Goal: Information Seeking & Learning: Learn about a topic

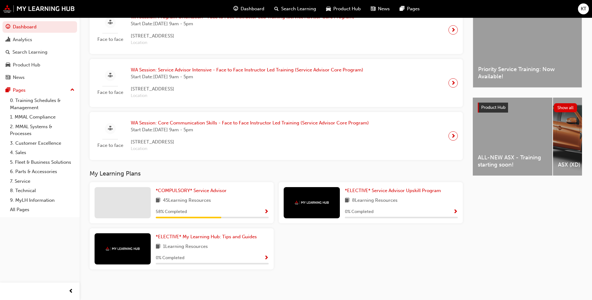
scroll to position [168, 0]
click at [211, 190] on span "*COMPULSORY* Service Advisor" at bounding box center [191, 191] width 71 height 6
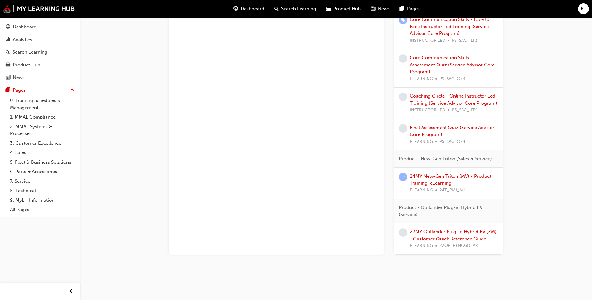
scroll to position [691, 0]
click at [417, 180] on div "24MY New-Gen Triton (MV) - Product Training: eLearning ELEARNING 24T_PMI_M1" at bounding box center [454, 183] width 88 height 21
click at [417, 178] on link "24MY New-Gen Triton (MV) - Product Training: eLearning" at bounding box center [450, 179] width 81 height 13
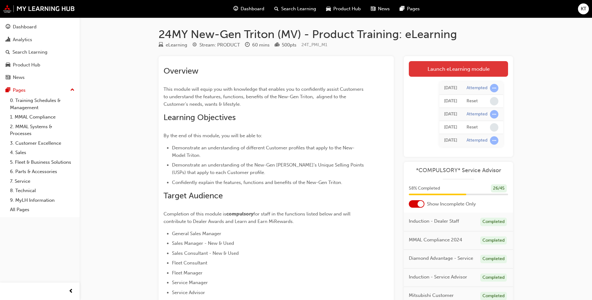
click at [488, 70] on link "Launch eLearning module" at bounding box center [458, 69] width 99 height 16
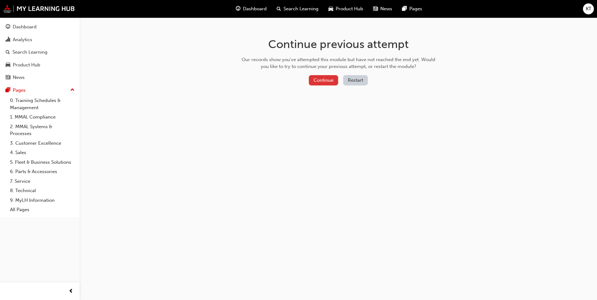
click at [320, 80] on button "Continue" at bounding box center [323, 80] width 29 height 10
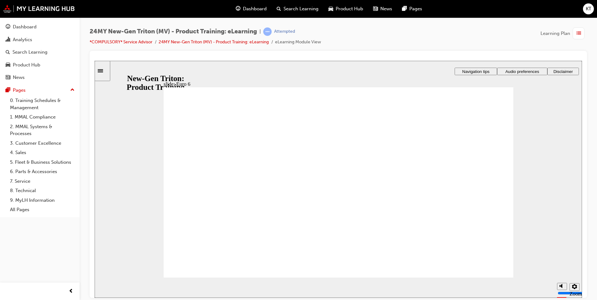
click at [151, 234] on div "slide: Diesel Particulate Filter (DPF) Rectangle 1 Rectangle 3 Diesel Particula…" at bounding box center [338, 179] width 487 height 237
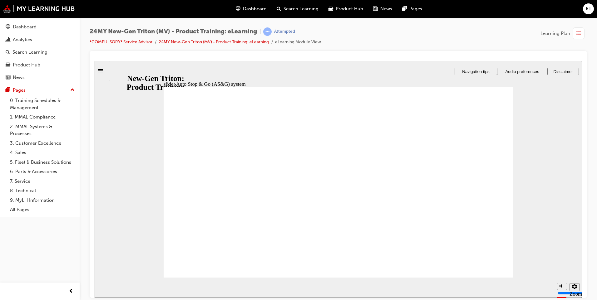
click at [486, 280] on section "Playback Speed 2 1.75 1.5 1.25 0.75" at bounding box center [338, 288] width 487 height 20
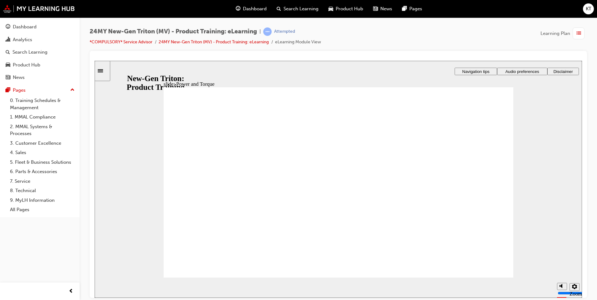
drag, startPoint x: 224, startPoint y: 215, endPoint x: 208, endPoint y: 237, distance: 27.4
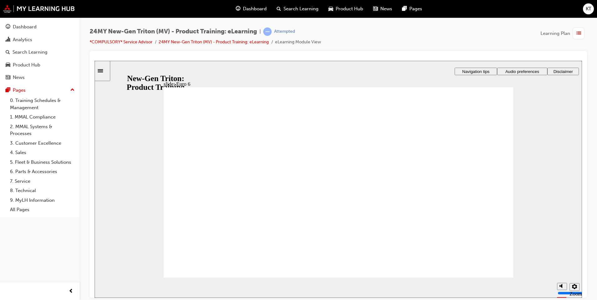
click at [458, 268] on div "Visit the Feature, Function, Benefit tabs for more details and explore the reac…" at bounding box center [339, 185] width 350 height 197
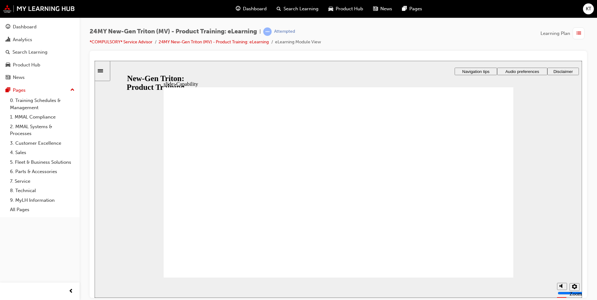
drag, startPoint x: 486, startPoint y: 271, endPoint x: 488, endPoint y: 274, distance: 3.8
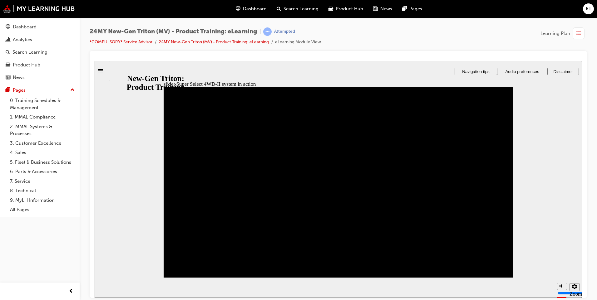
drag, startPoint x: 492, startPoint y: 113, endPoint x: 487, endPoint y: 118, distance: 6.8
